Goal: Information Seeking & Learning: Learn about a topic

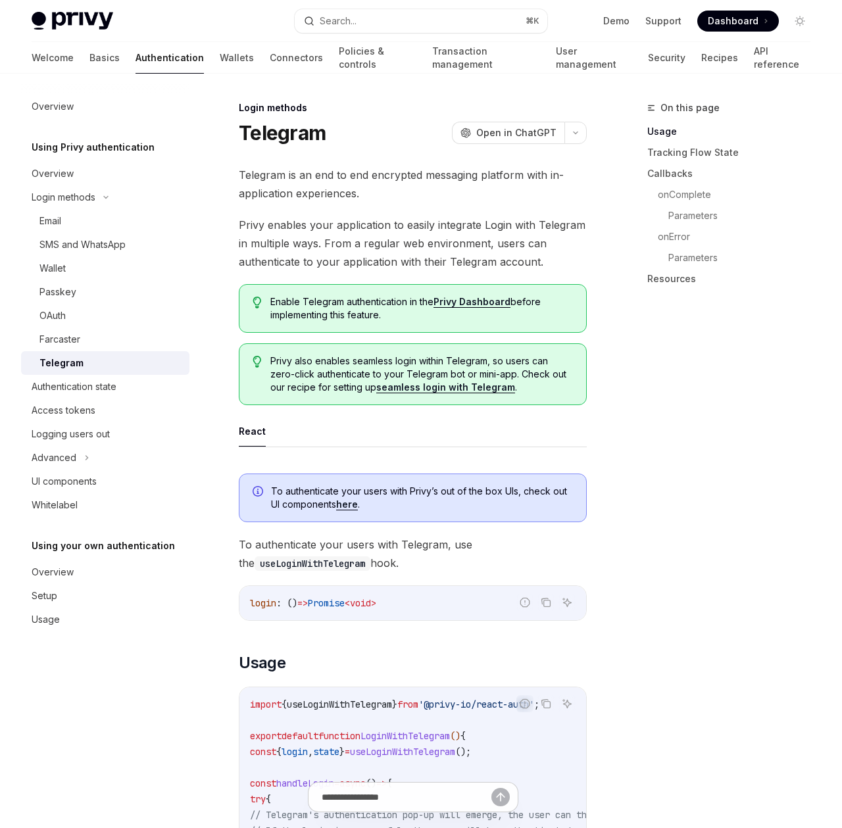
click at [443, 390] on link "seamless login with Telegram" at bounding box center [445, 388] width 139 height 12
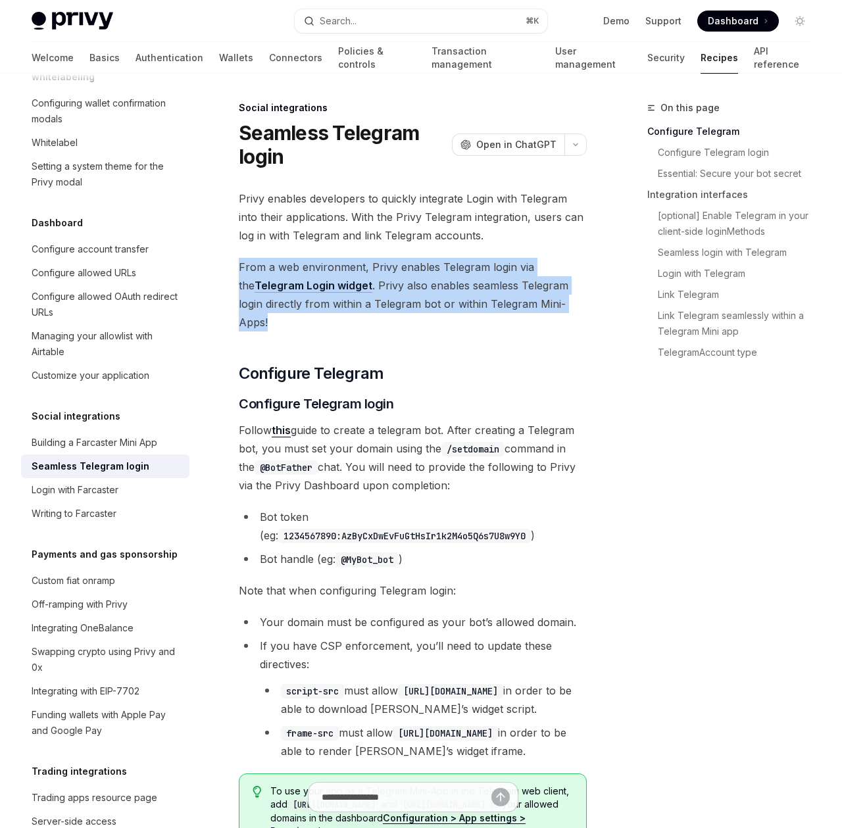
drag, startPoint x: 574, startPoint y: 257, endPoint x: 582, endPoint y: 301, distance: 44.0
click at [582, 301] on span "From a web environment, Privy enables Telegram login via the Telegram Login wid…" at bounding box center [413, 295] width 348 height 74
drag, startPoint x: 582, startPoint y: 308, endPoint x: 580, endPoint y: 253, distance: 54.6
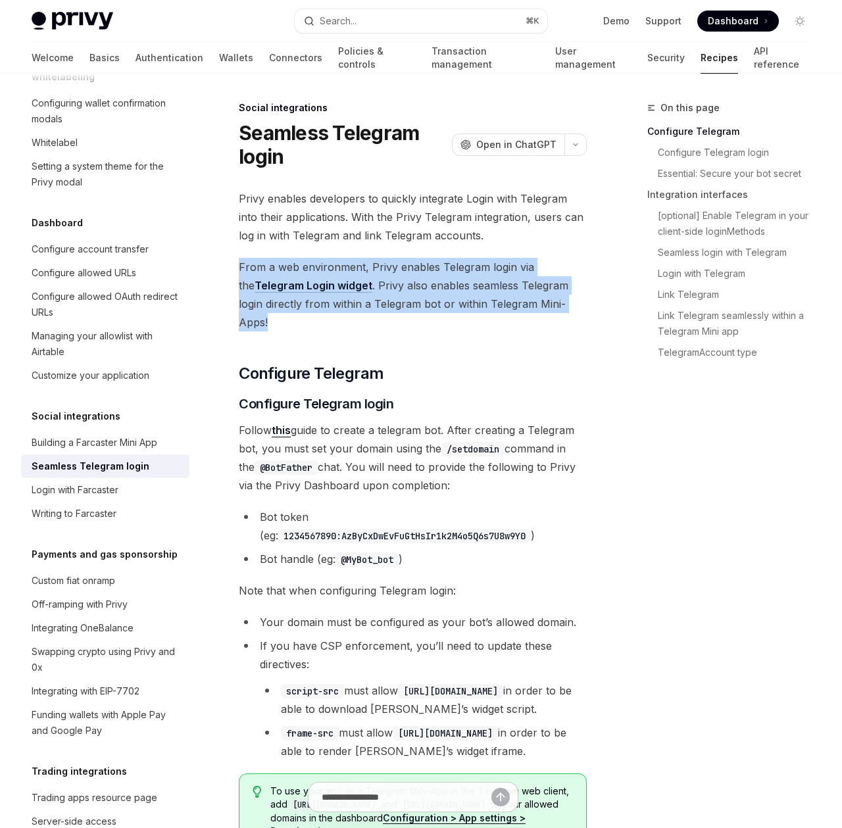
drag, startPoint x: 580, startPoint y: 253, endPoint x: 581, endPoint y: 303, distance: 49.4
click at [581, 303] on span "From a web environment, Privy enables Telegram login via the Telegram Login wid…" at bounding box center [413, 295] width 348 height 74
drag, startPoint x: 581, startPoint y: 303, endPoint x: 577, endPoint y: 259, distance: 43.6
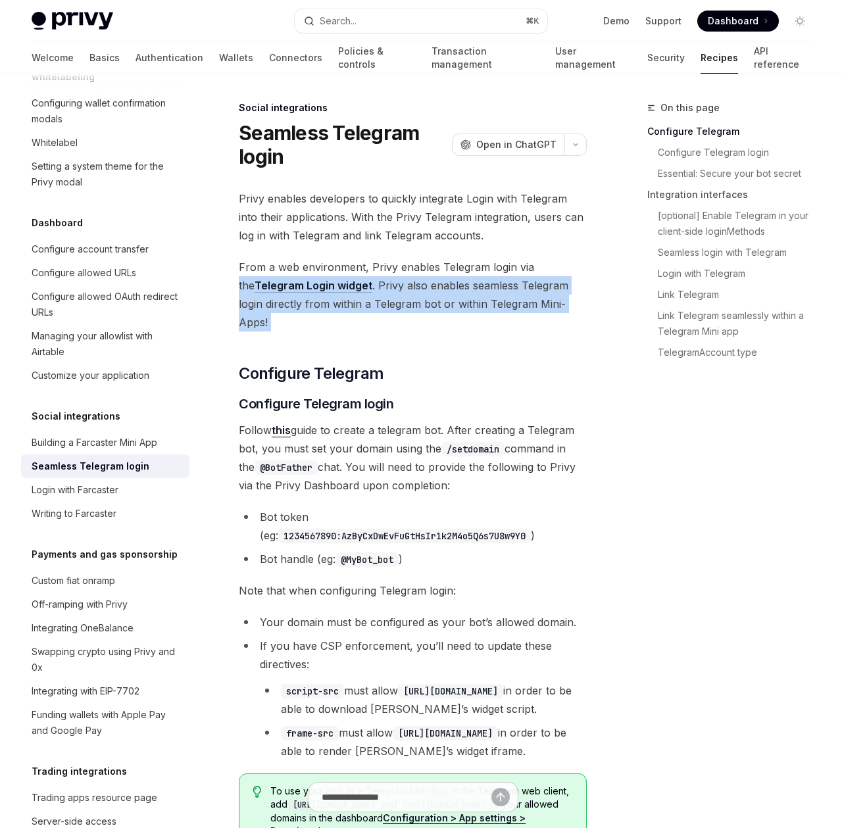
click at [577, 259] on span "From a web environment, Privy enables Telegram login via the Telegram Login wid…" at bounding box center [413, 295] width 348 height 74
drag, startPoint x: 577, startPoint y: 259, endPoint x: 578, endPoint y: 312, distance: 53.3
click at [578, 312] on span "From a web environment, Privy enables Telegram login via the Telegram Login wid…" at bounding box center [413, 295] width 348 height 74
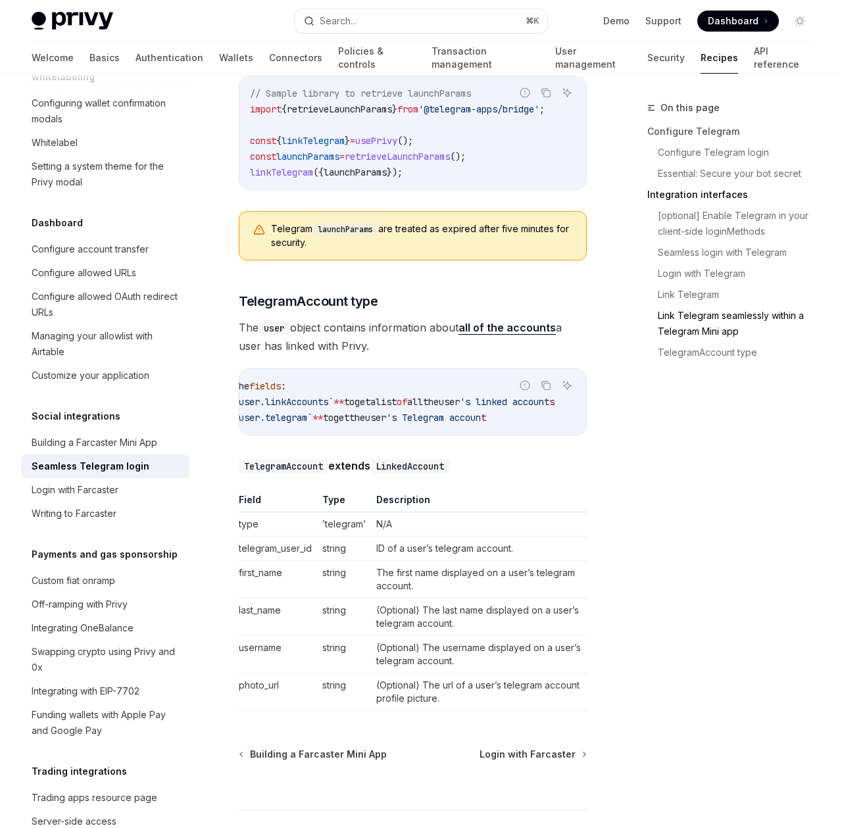
scroll to position [0, 0]
click at [524, 321] on link "all of the accounts" at bounding box center [507, 328] width 97 height 14
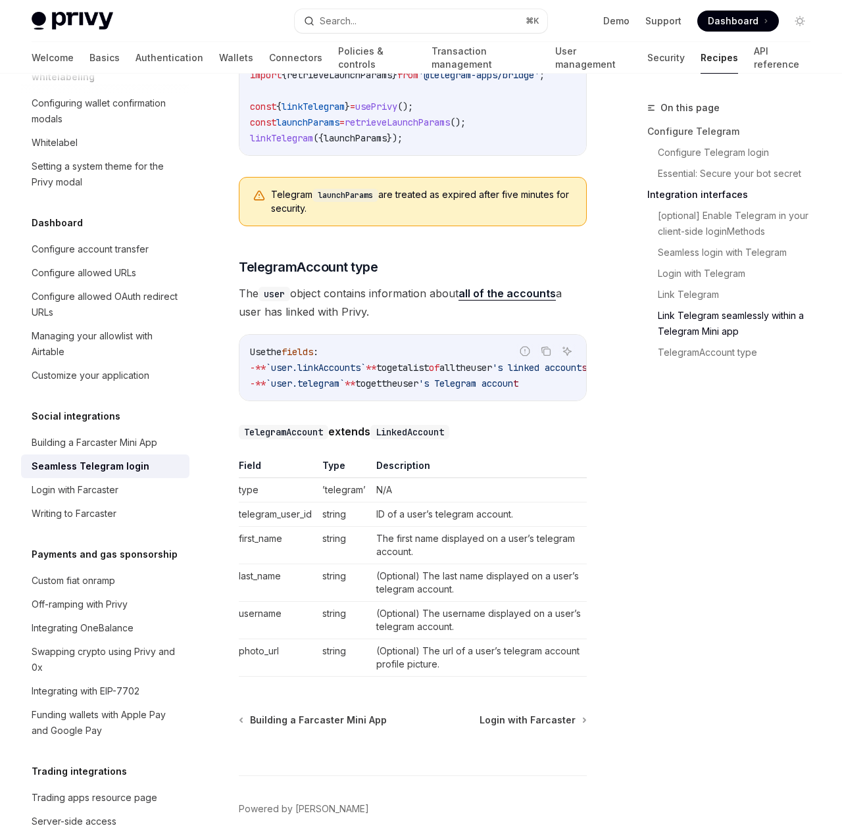
scroll to position [2465, 0]
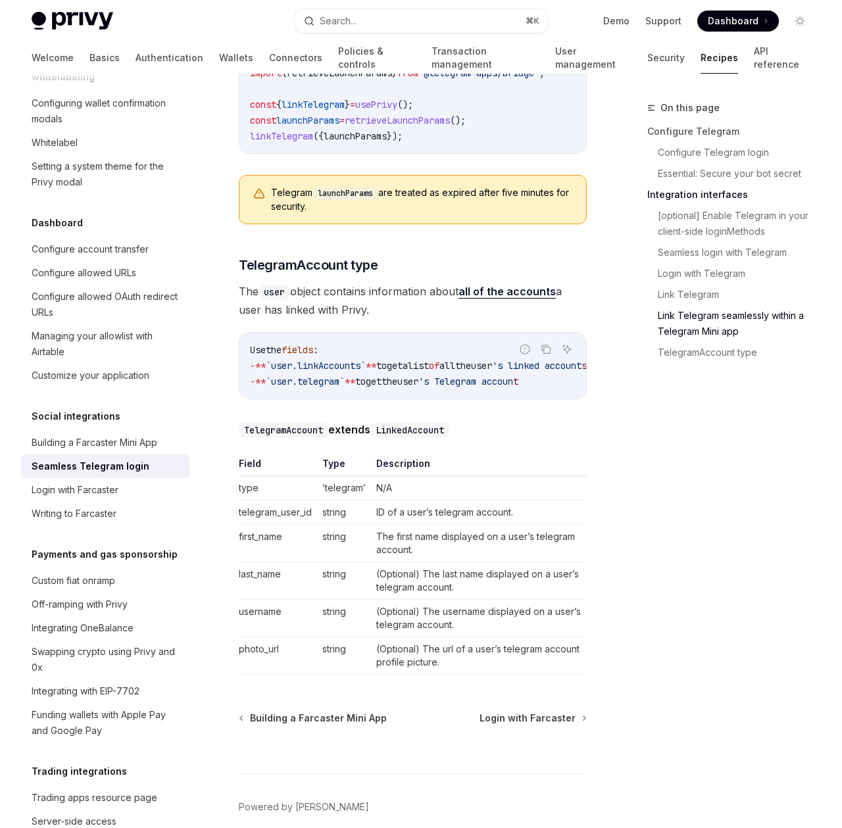
click at [516, 602] on td "(Optional) The username displayed on a user’s telegram account." at bounding box center [479, 617] width 216 height 37
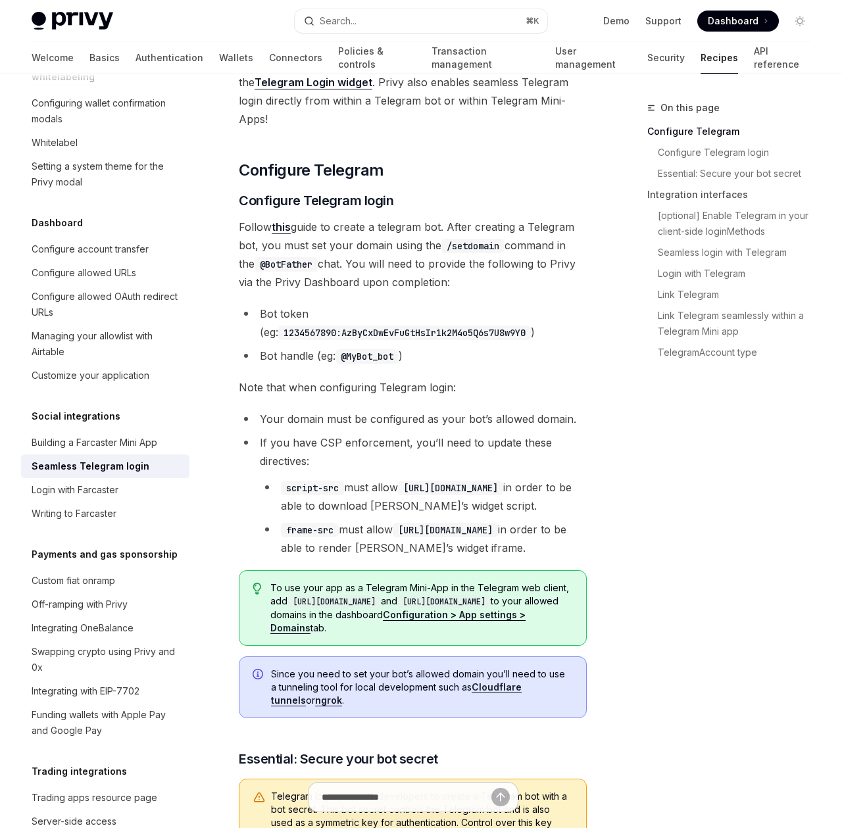
scroll to position [0, 0]
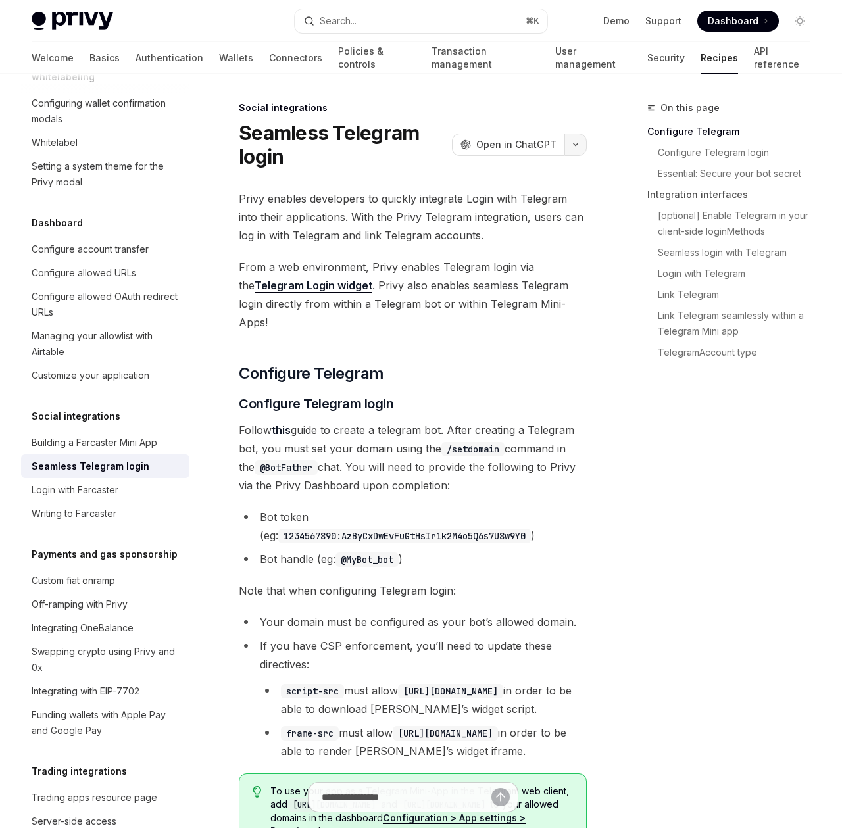
click at [585, 146] on button "button" at bounding box center [575, 145] width 22 height 22
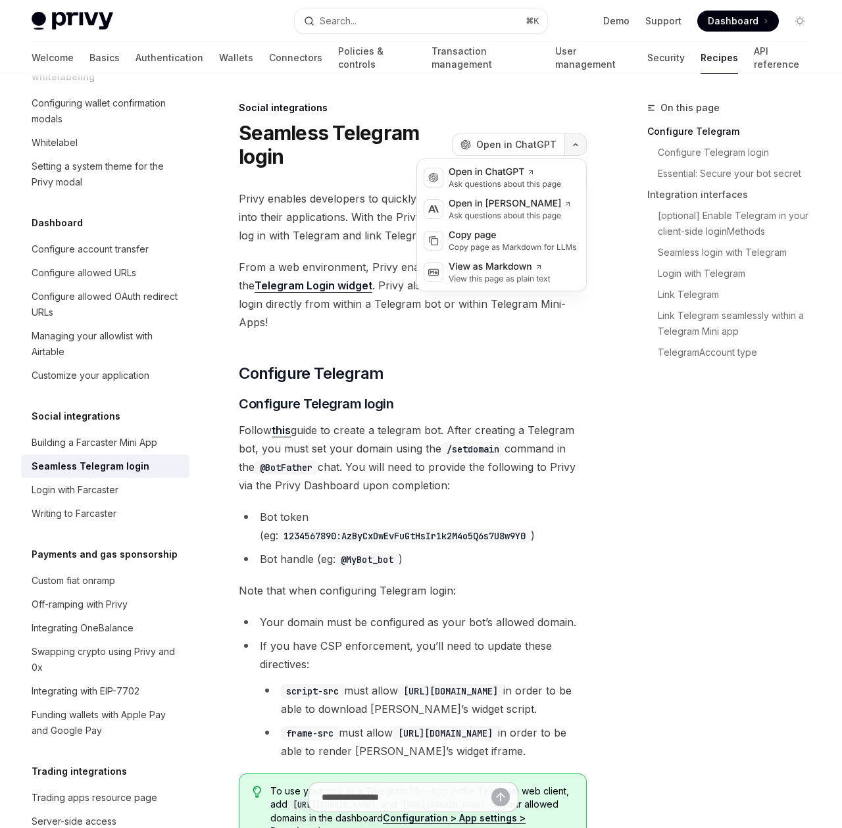
click at [585, 146] on button "button" at bounding box center [575, 145] width 22 height 22
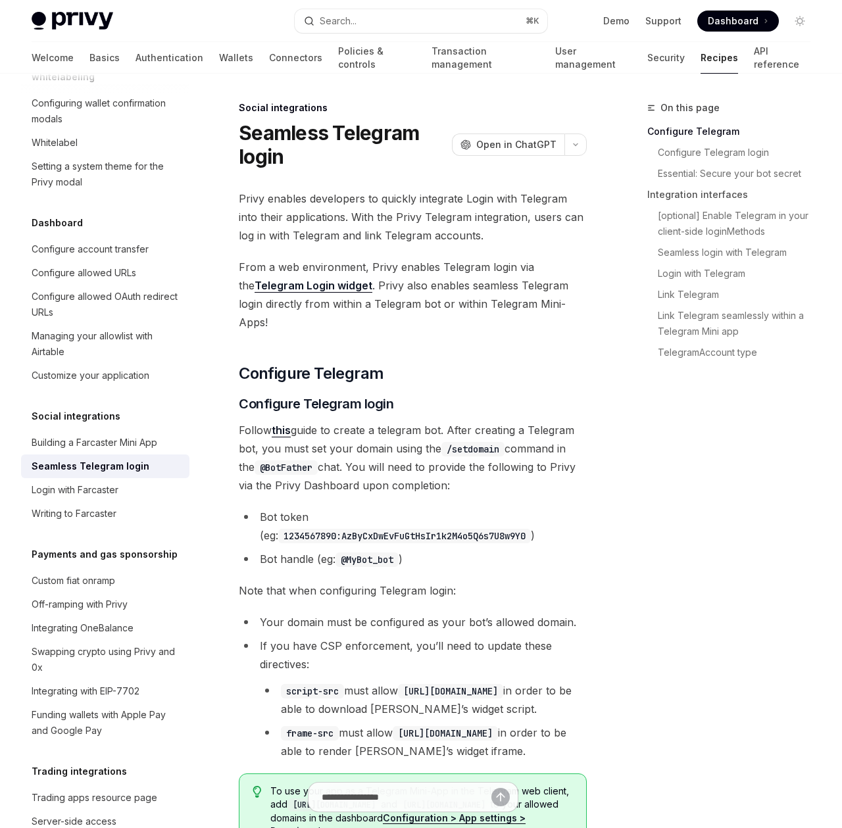
click at [573, 437] on span "Follow this guide to create a telegram bot. After creating a Telegram bot, you …" at bounding box center [413, 458] width 348 height 74
click at [661, 441] on div "On this page Configure Telegram Configure Telegram login Essential: Secure your…" at bounding box center [721, 464] width 200 height 728
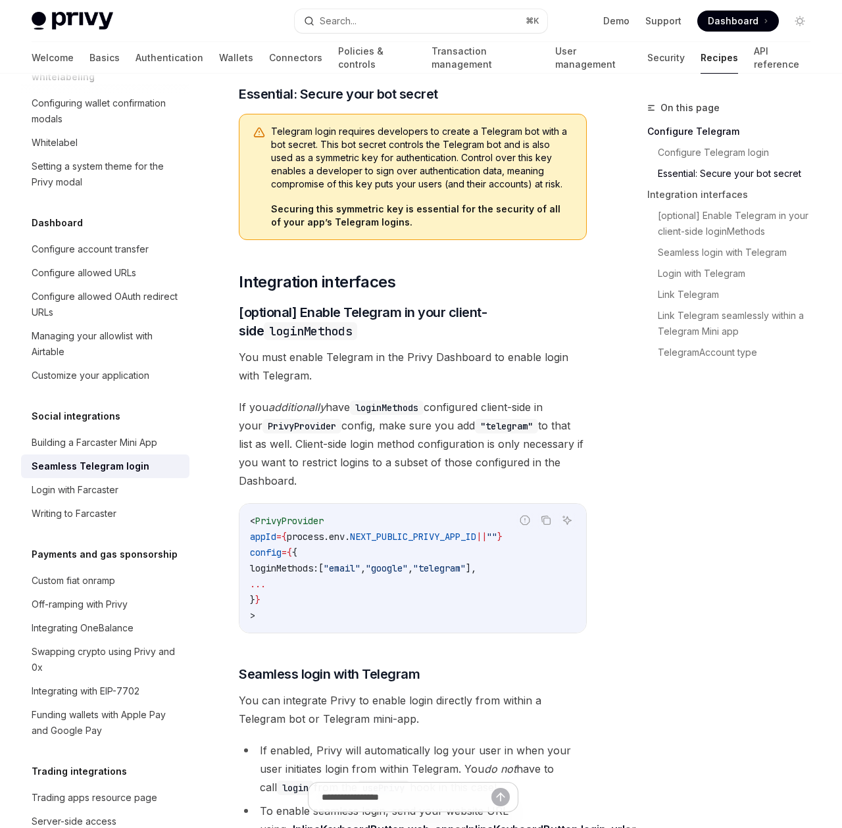
scroll to position [871, 0]
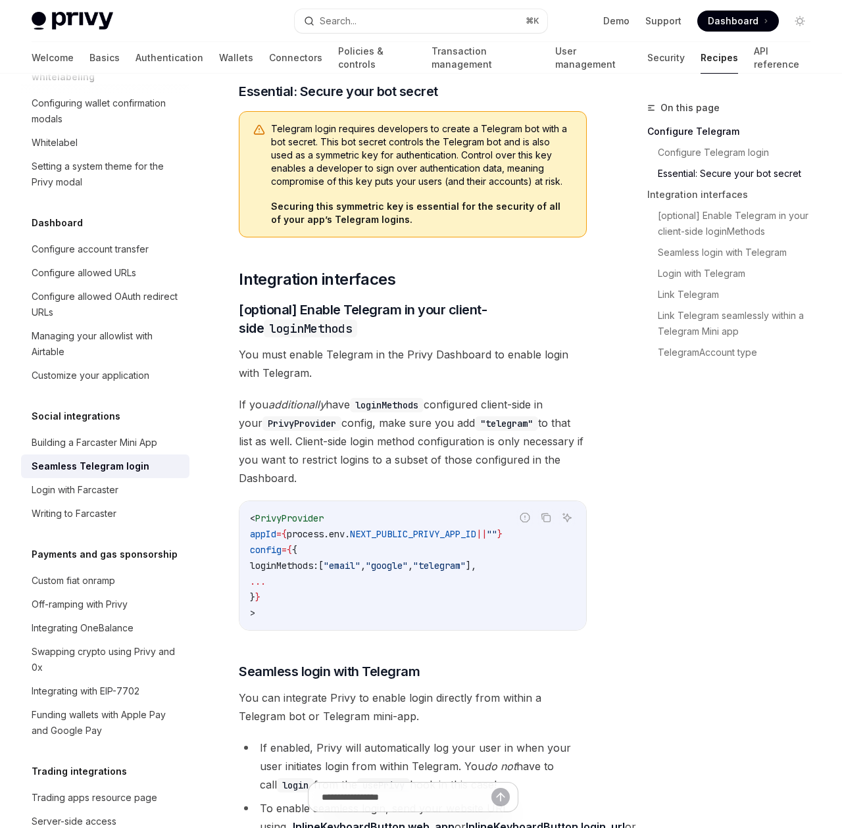
click at [729, 18] on span "Dashboard" at bounding box center [733, 20] width 51 height 13
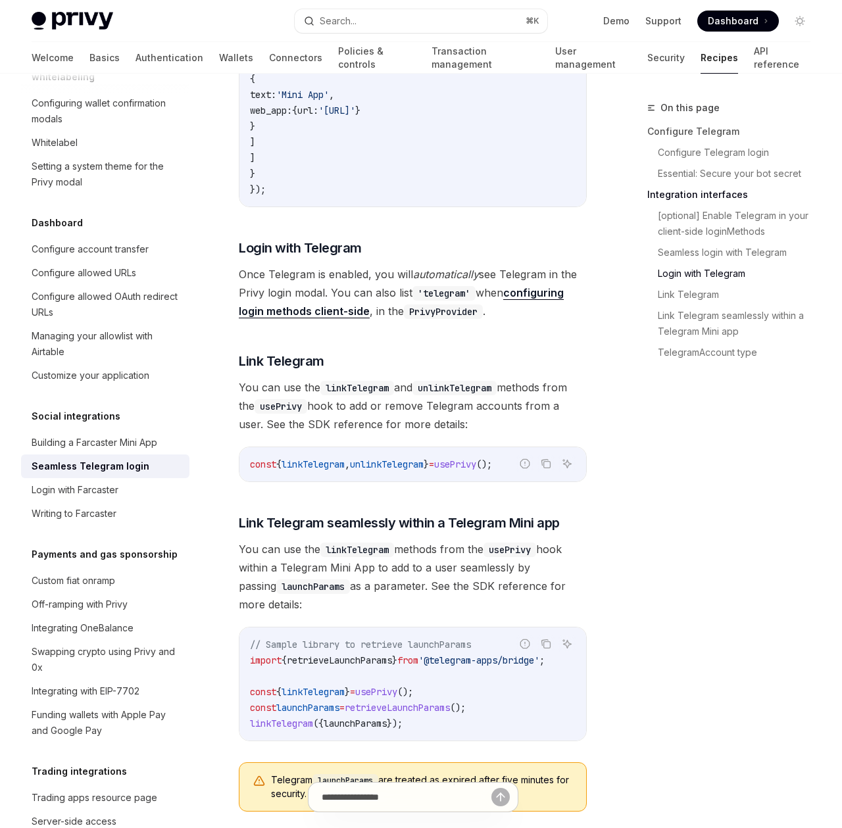
scroll to position [2088, 0]
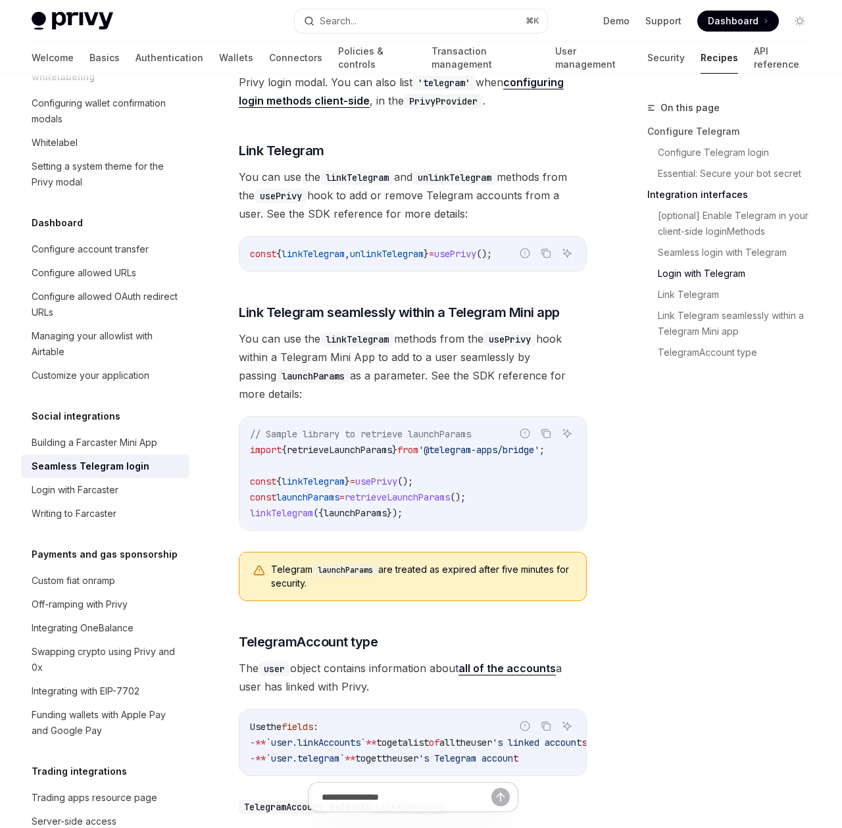
click at [585, 330] on span "You can use the linkTelegram methods from the usePrivy hook within a Telegram M…" at bounding box center [413, 367] width 348 height 74
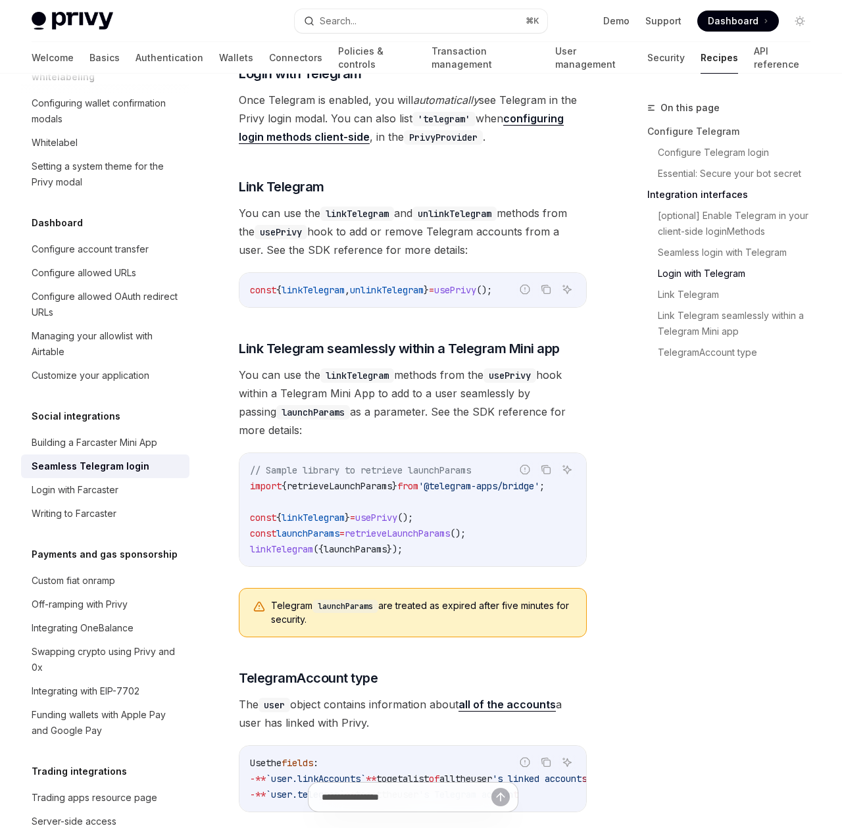
scroll to position [2050, 0]
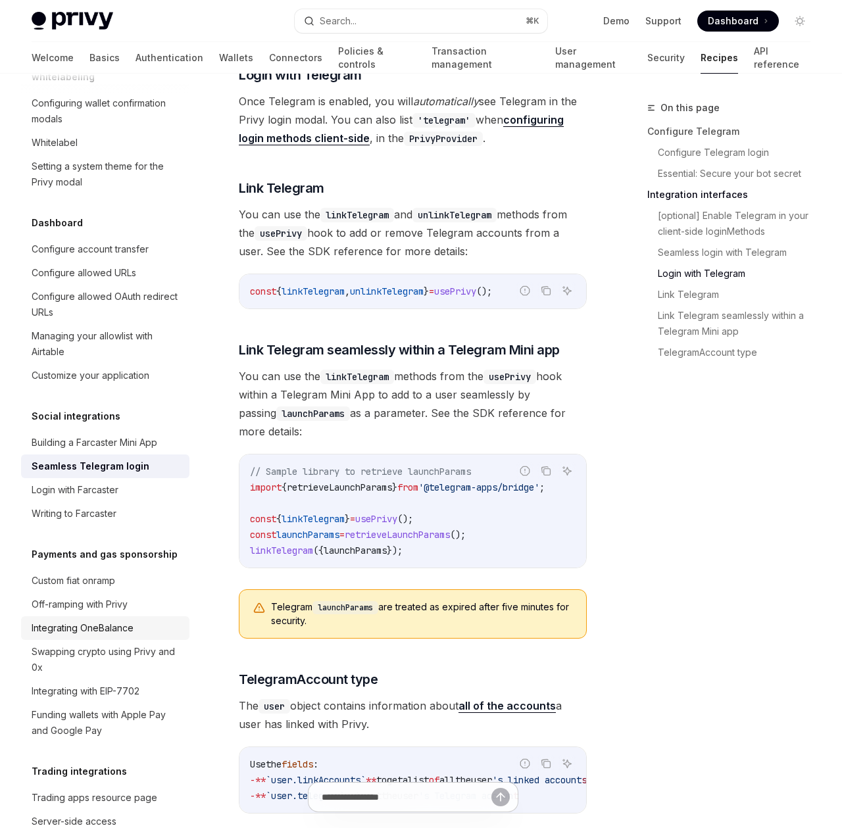
click at [129, 620] on div "Integrating OneBalance" at bounding box center [83, 628] width 102 height 16
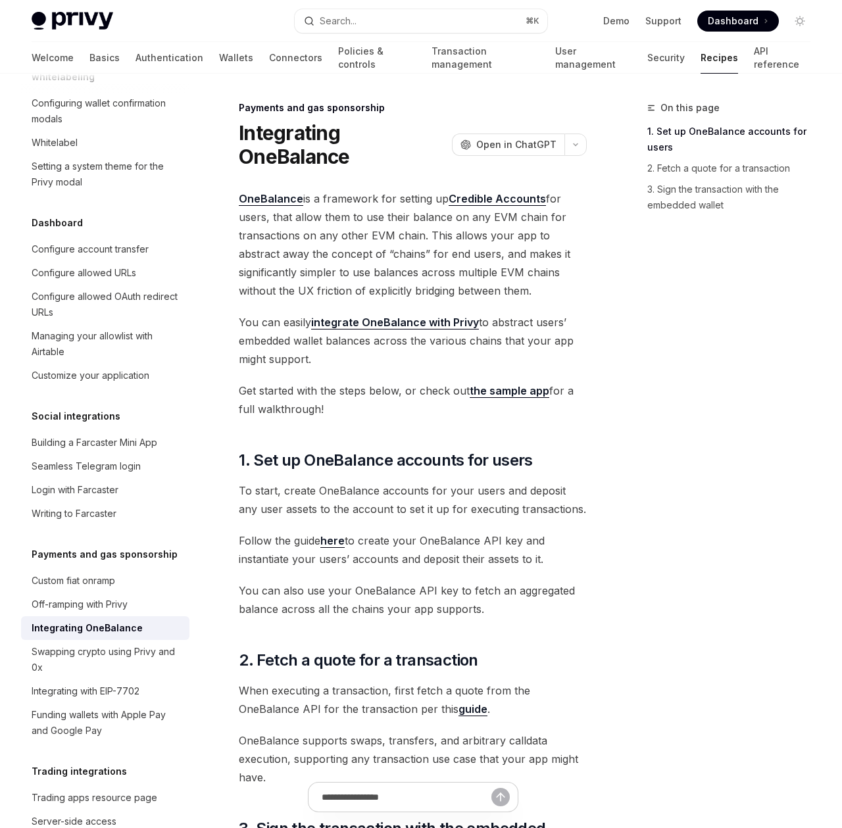
click at [293, 199] on link "OneBalance" at bounding box center [271, 199] width 64 height 14
type textarea "*"
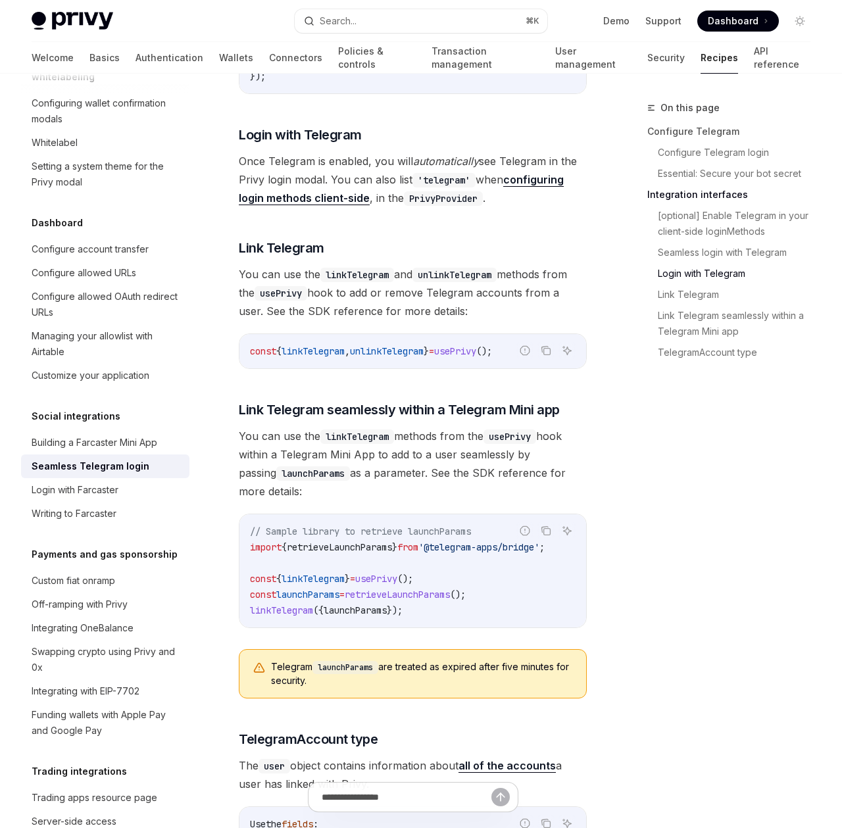
scroll to position [2050, 0]
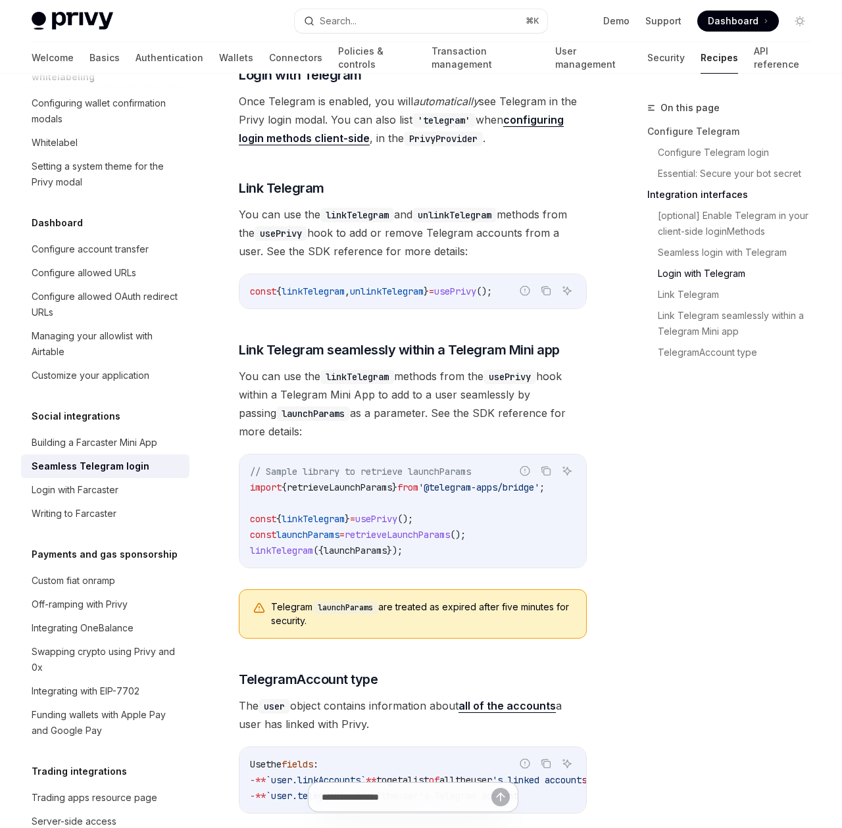
click at [476, 218] on span "You can use the linkTelegram and unlinkTelegram methods from the usePrivy hook …" at bounding box center [413, 232] width 348 height 55
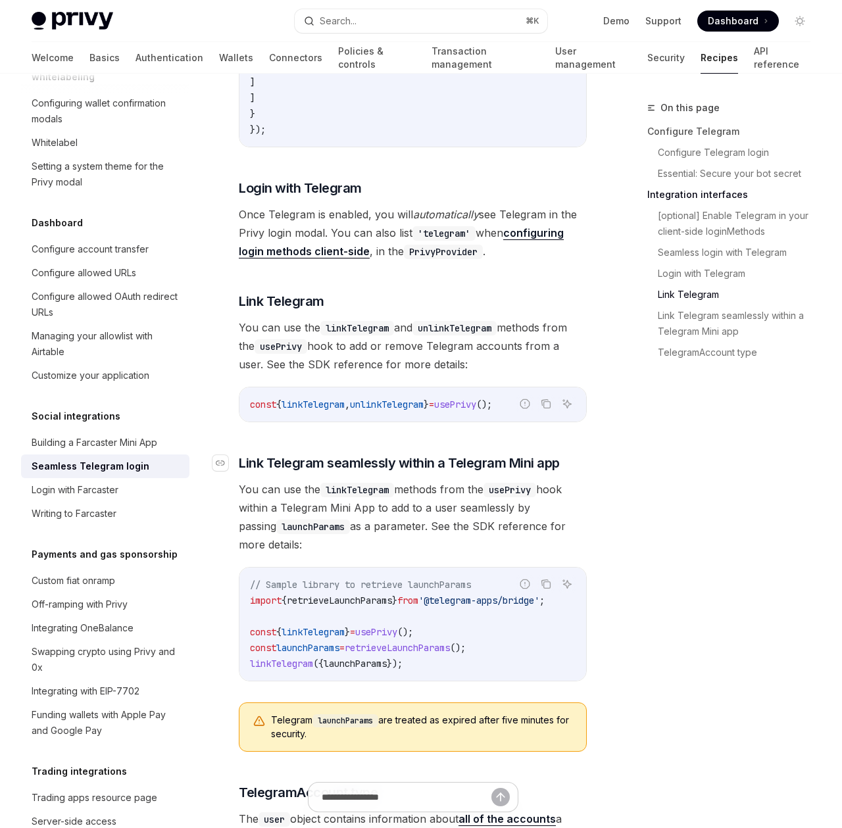
scroll to position [1883, 0]
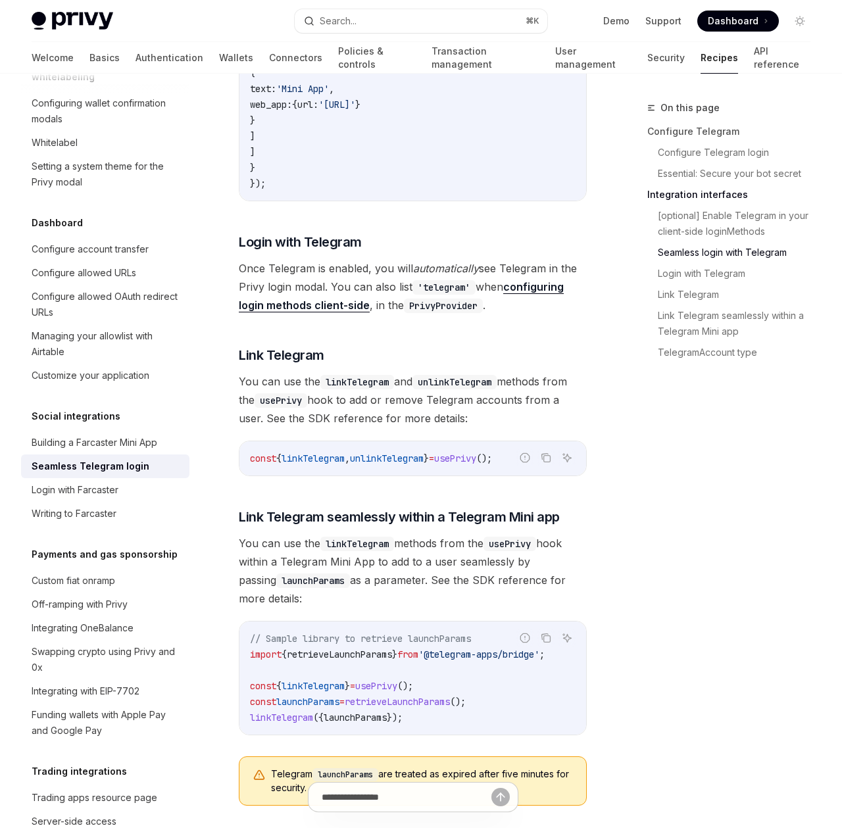
click at [744, 19] on span "Dashboard" at bounding box center [733, 20] width 51 height 13
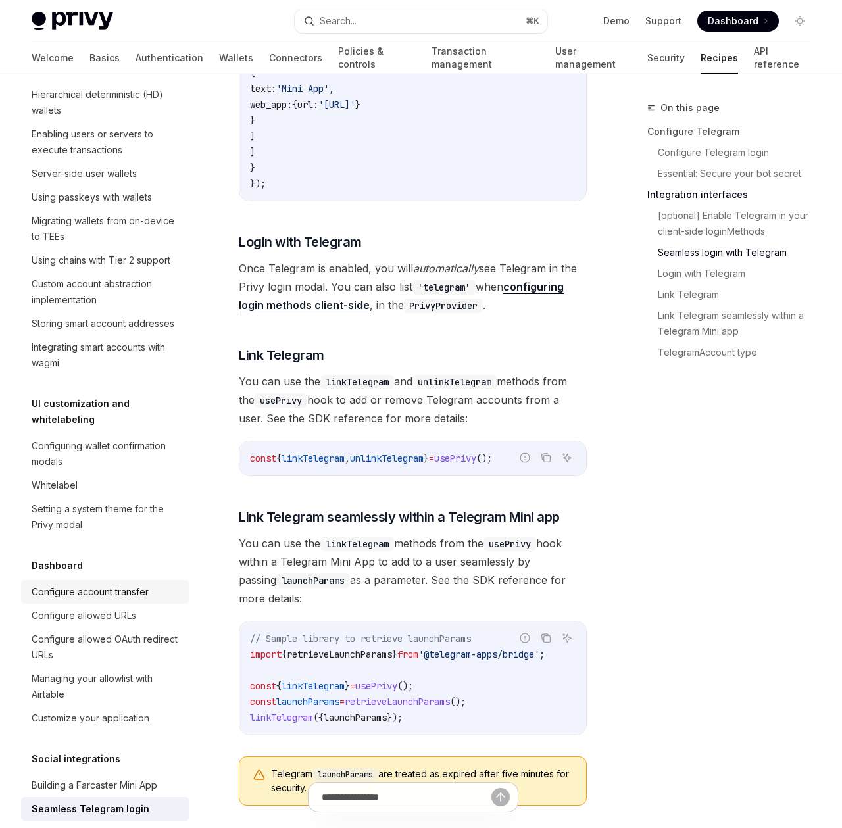
scroll to position [827, 0]
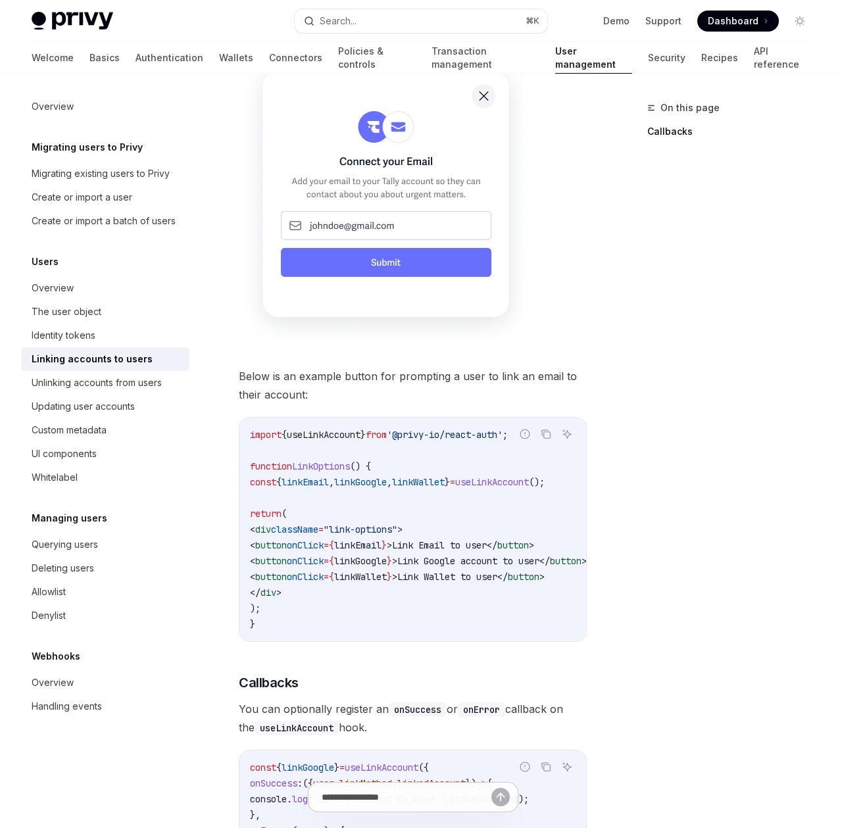
scroll to position [857, 0]
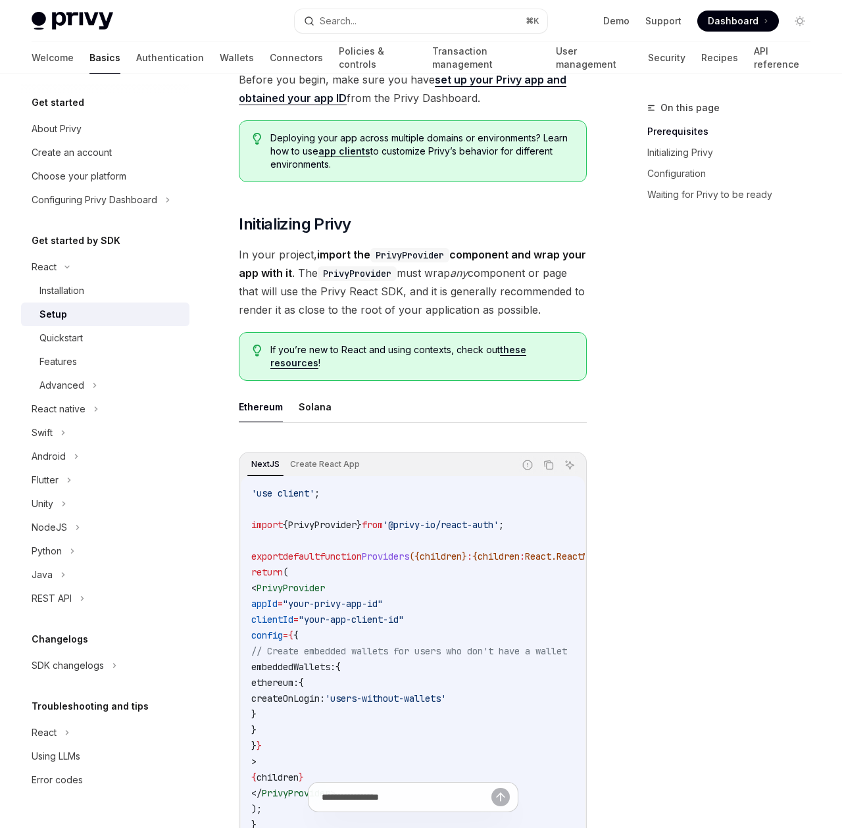
scroll to position [153, 0]
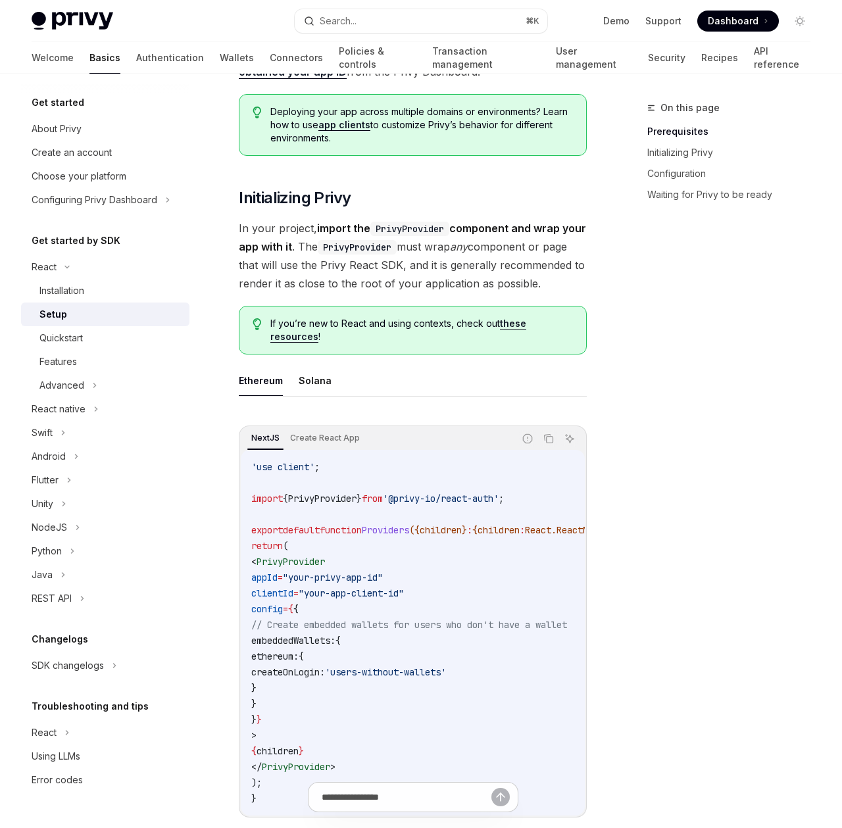
click at [655, 554] on div "On this page Prerequisites Initializing Privy Configuration Waiting for Privy t…" at bounding box center [721, 464] width 200 height 728
